Goal: Information Seeking & Learning: Compare options

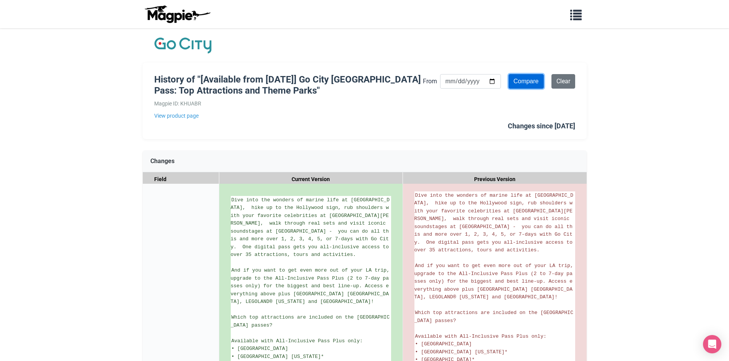
click at [529, 83] on input "Compare" at bounding box center [525, 81] width 35 height 15
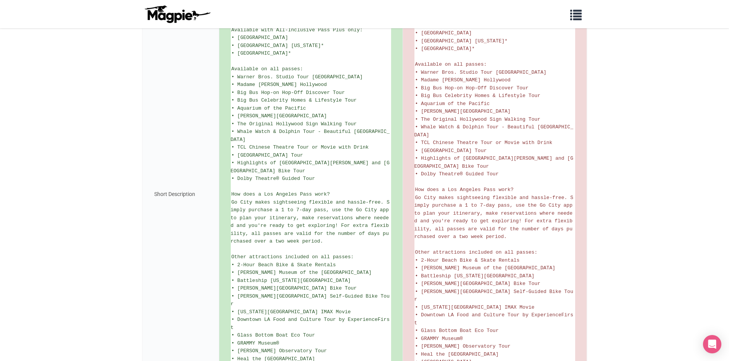
scroll to position [497, 0]
